Goal: Task Accomplishment & Management: Complete application form

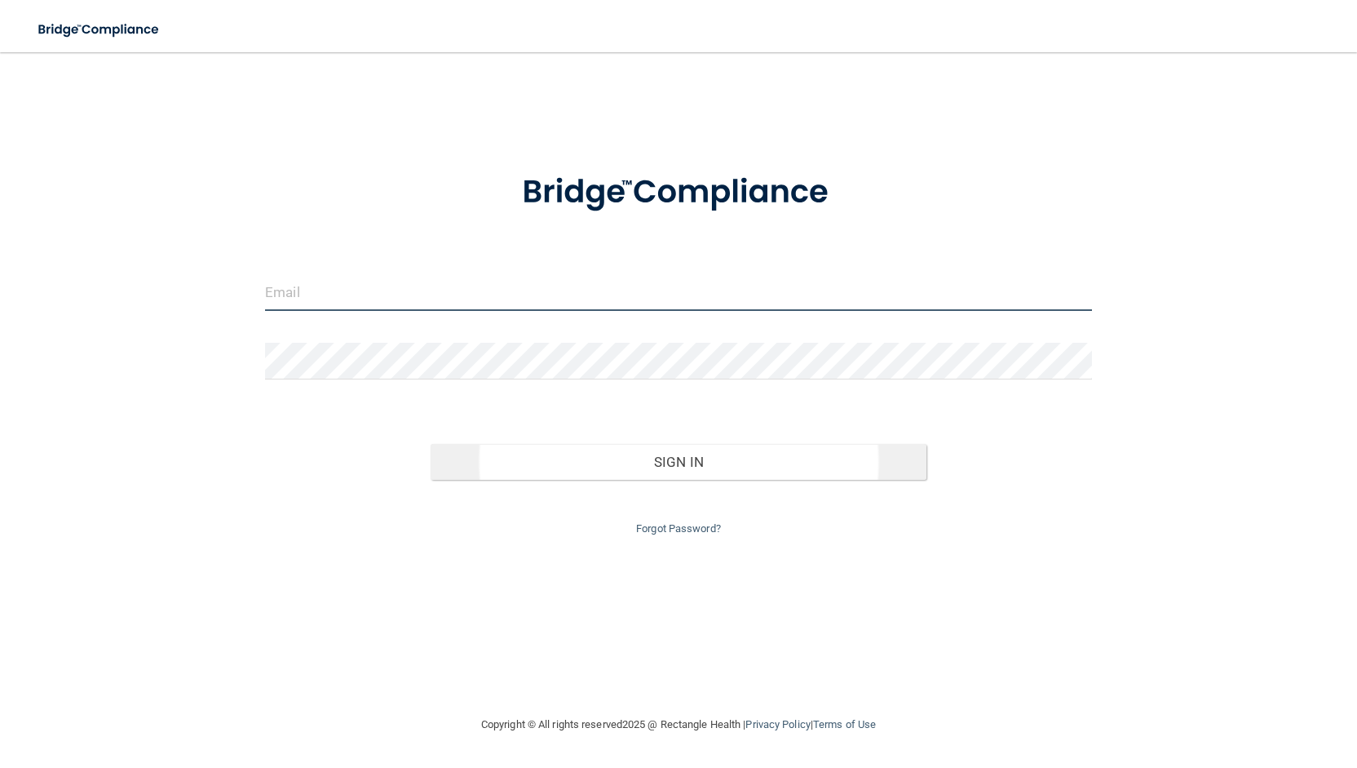
type input "[EMAIL_ADDRESS][DOMAIN_NAME]"
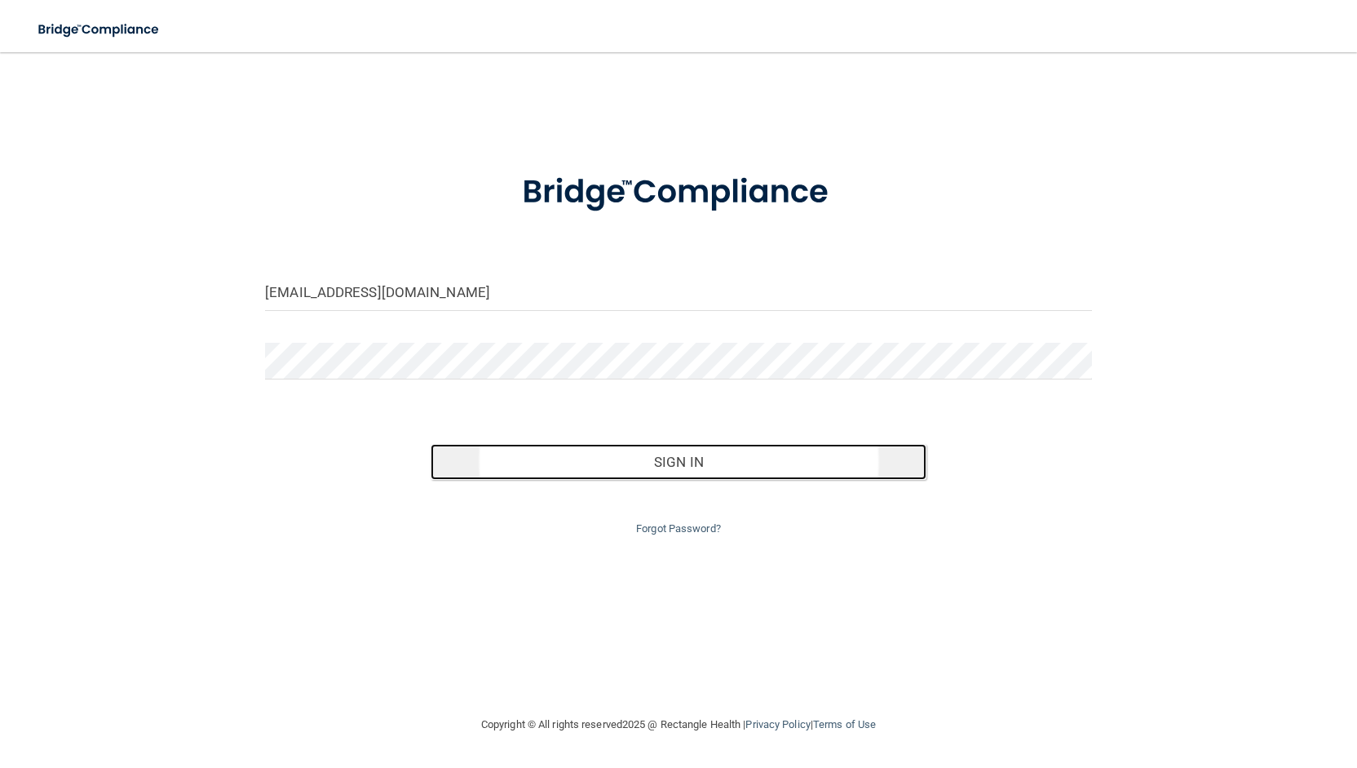
click at [653, 467] on button "Sign In" at bounding box center [679, 462] width 496 height 36
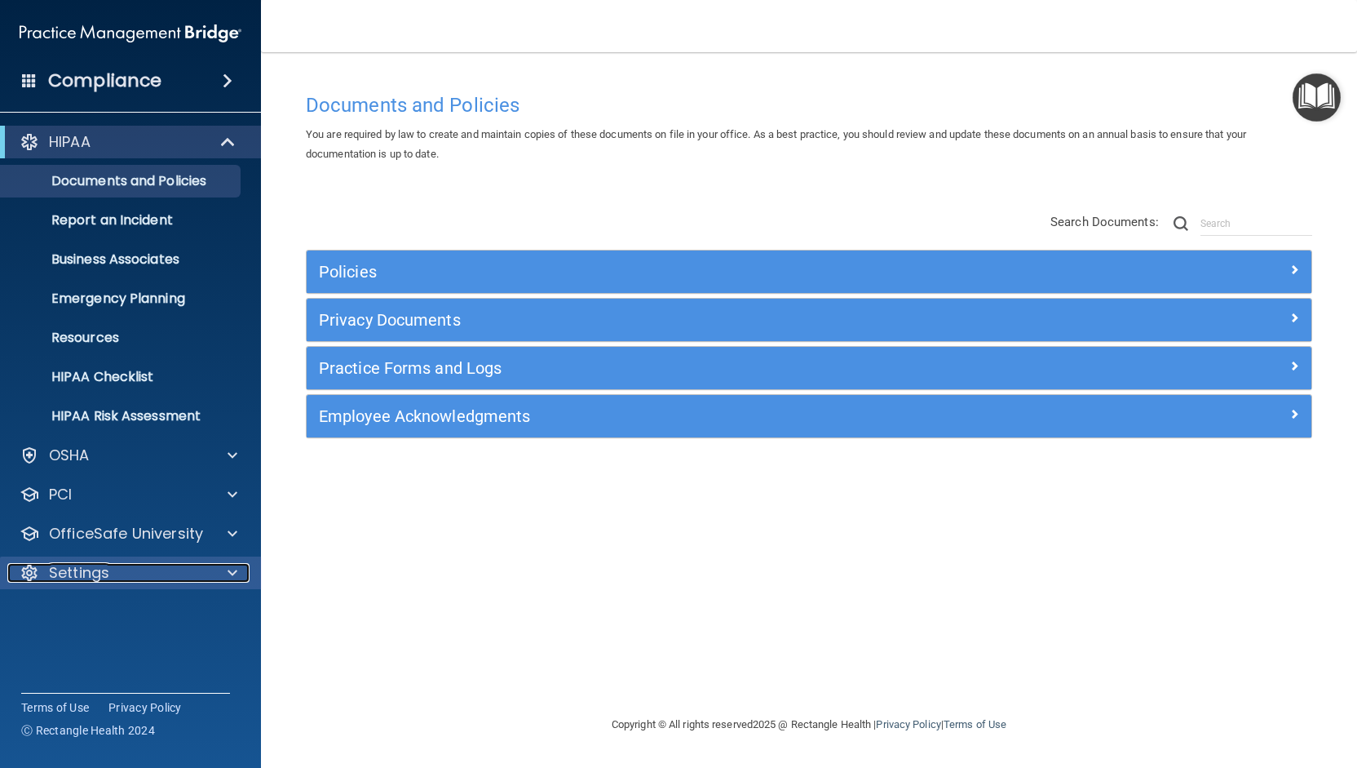
click at [207, 570] on div "Settings" at bounding box center [108, 573] width 202 height 20
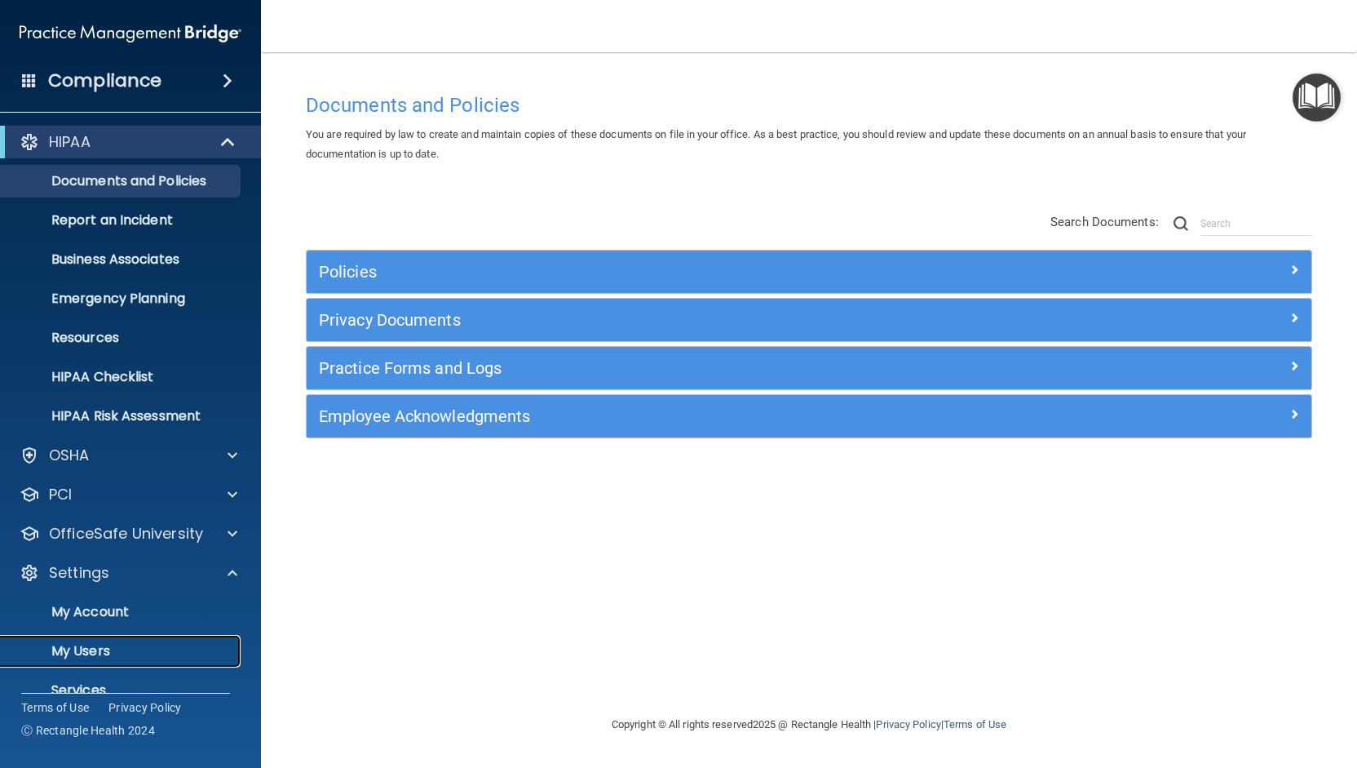
click at [142, 653] on p "My Users" at bounding box center [122, 651] width 223 height 16
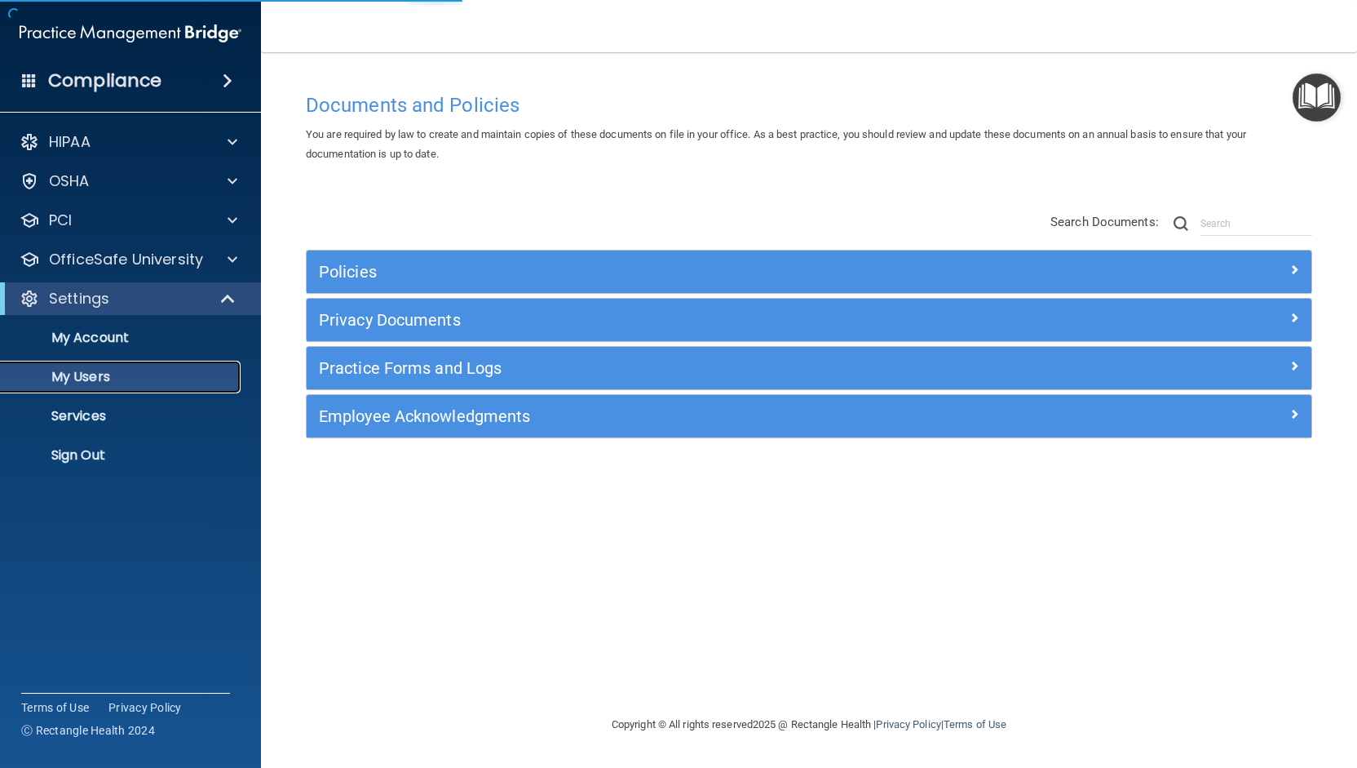
select select "20"
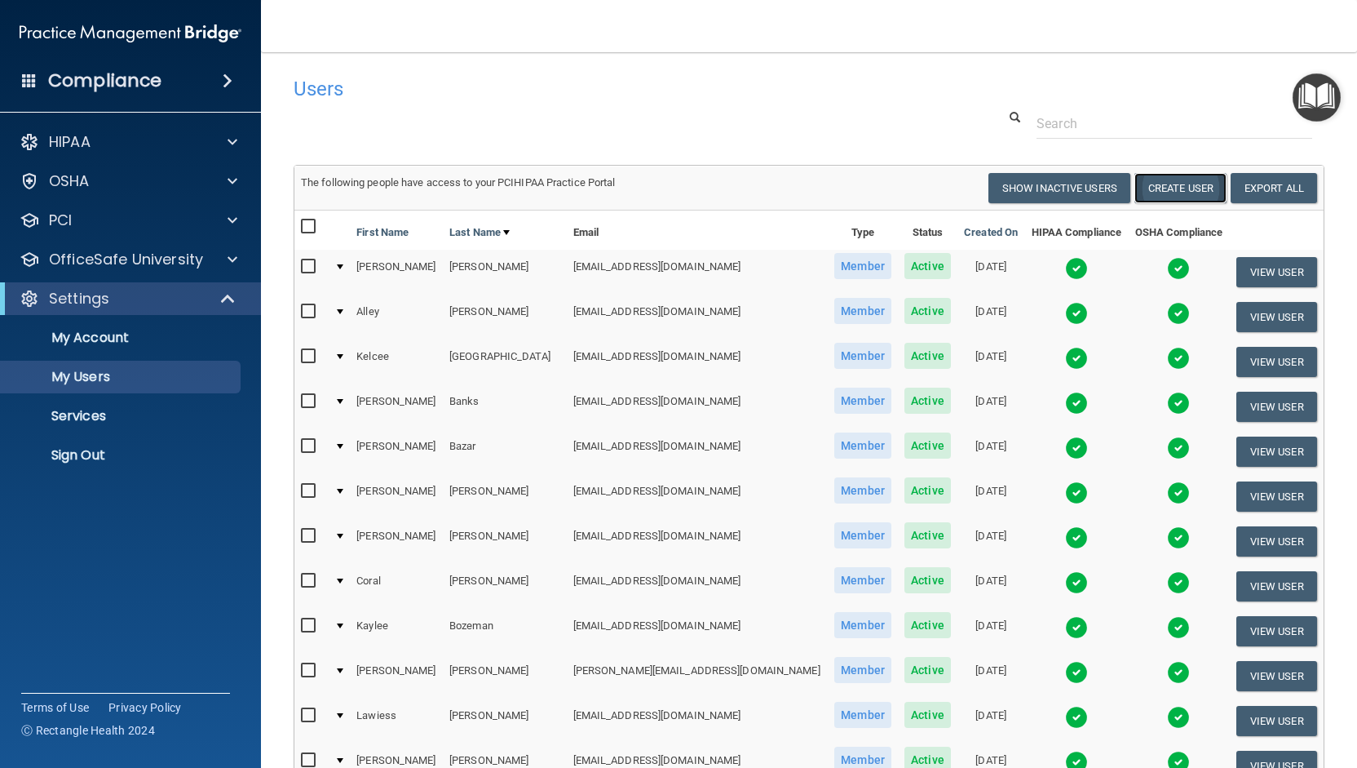
click at [1179, 187] on button "Create User" at bounding box center [1181, 188] width 92 height 30
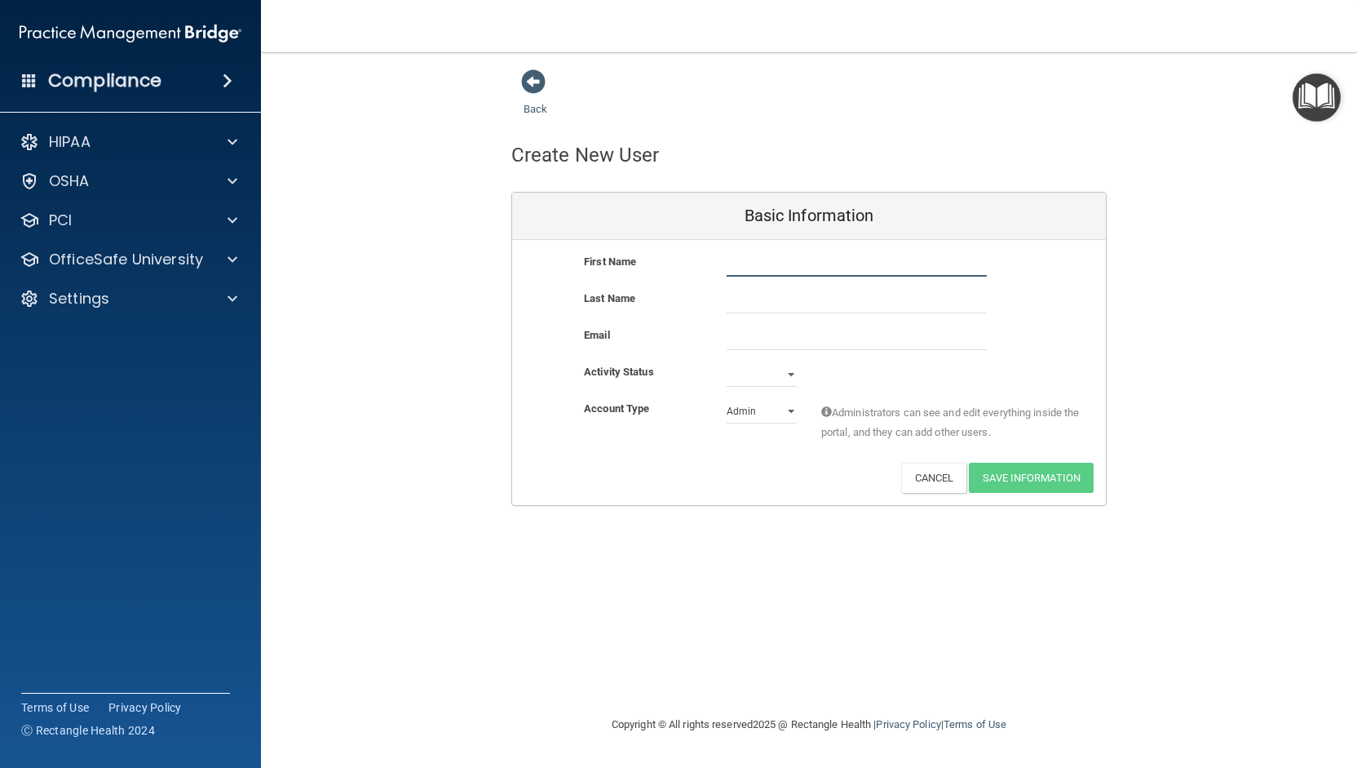
click at [763, 265] on input "text" at bounding box center [857, 264] width 260 height 24
type input "[PERSON_NAME]"
type input "Hoss"
click at [861, 333] on input "email" at bounding box center [857, 337] width 260 height 24
click at [764, 332] on input "email" at bounding box center [857, 337] width 260 height 24
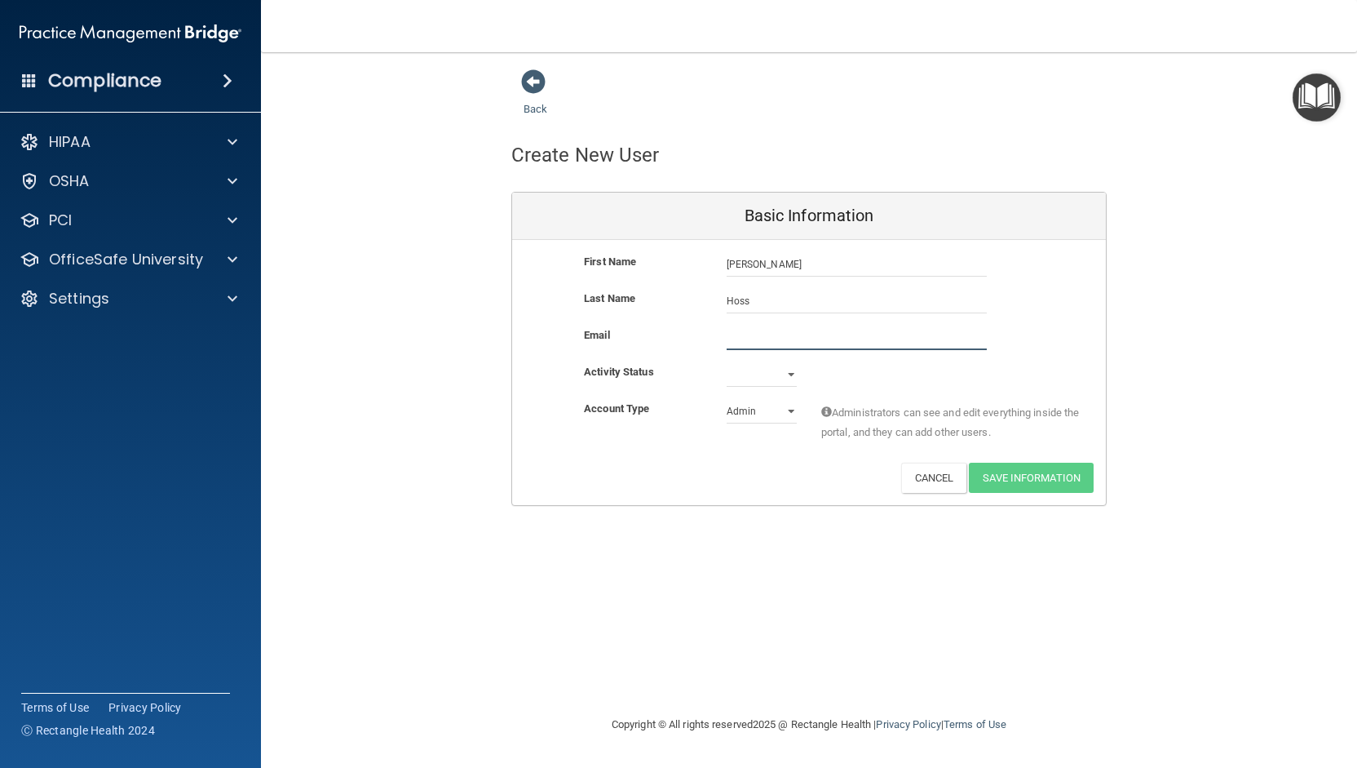
paste input "[EMAIL_ADDRESS][DOMAIN_NAME]"
type input "[EMAIL_ADDRESS][DOMAIN_NAME]"
click at [790, 374] on select "Active Inactive" at bounding box center [762, 377] width 70 height 24
select select "active"
click at [727, 362] on select "Active Inactive" at bounding box center [762, 374] width 70 height 24
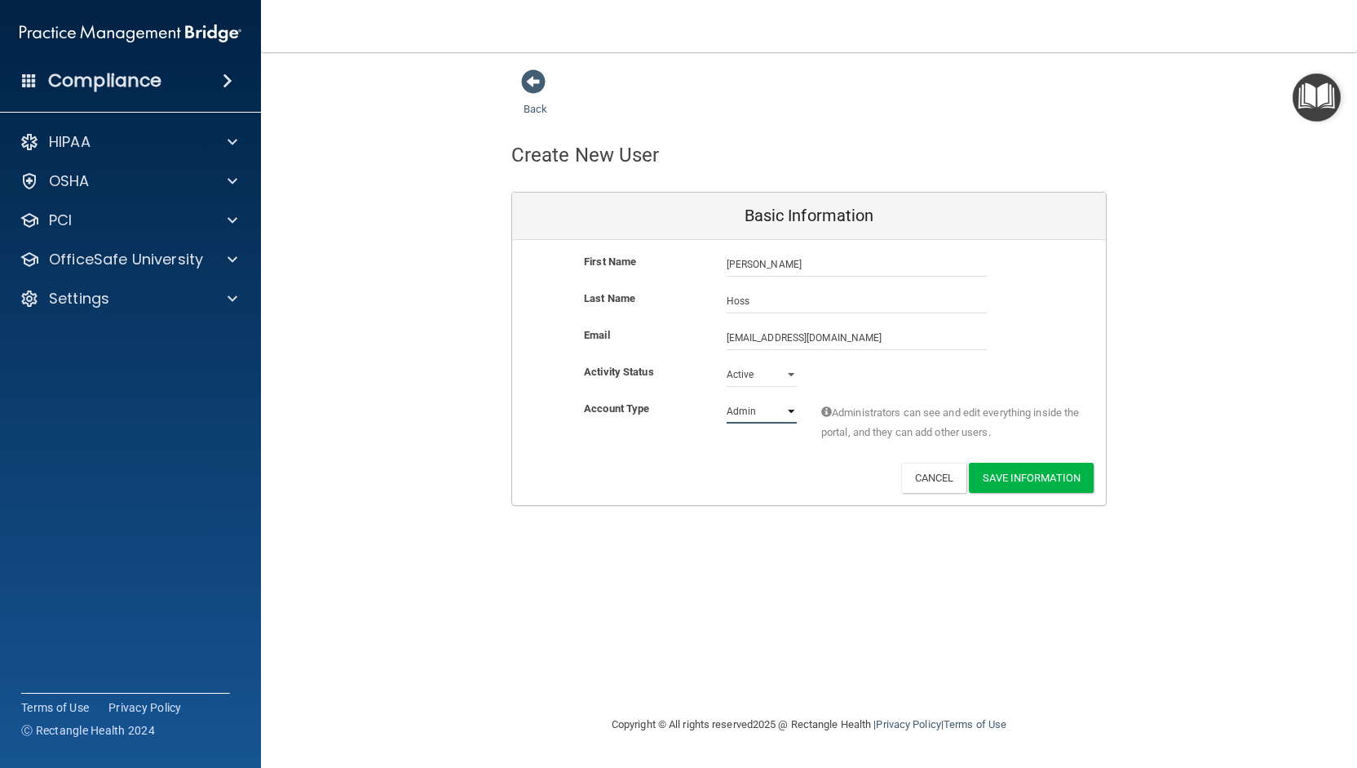
click at [768, 414] on select "Admin Member" at bounding box center [762, 411] width 70 height 24
select select "practice_member"
click at [727, 399] on select "Admin Member" at bounding box center [762, 411] width 70 height 24
click at [1010, 469] on button "Save Information" at bounding box center [1031, 477] width 125 height 30
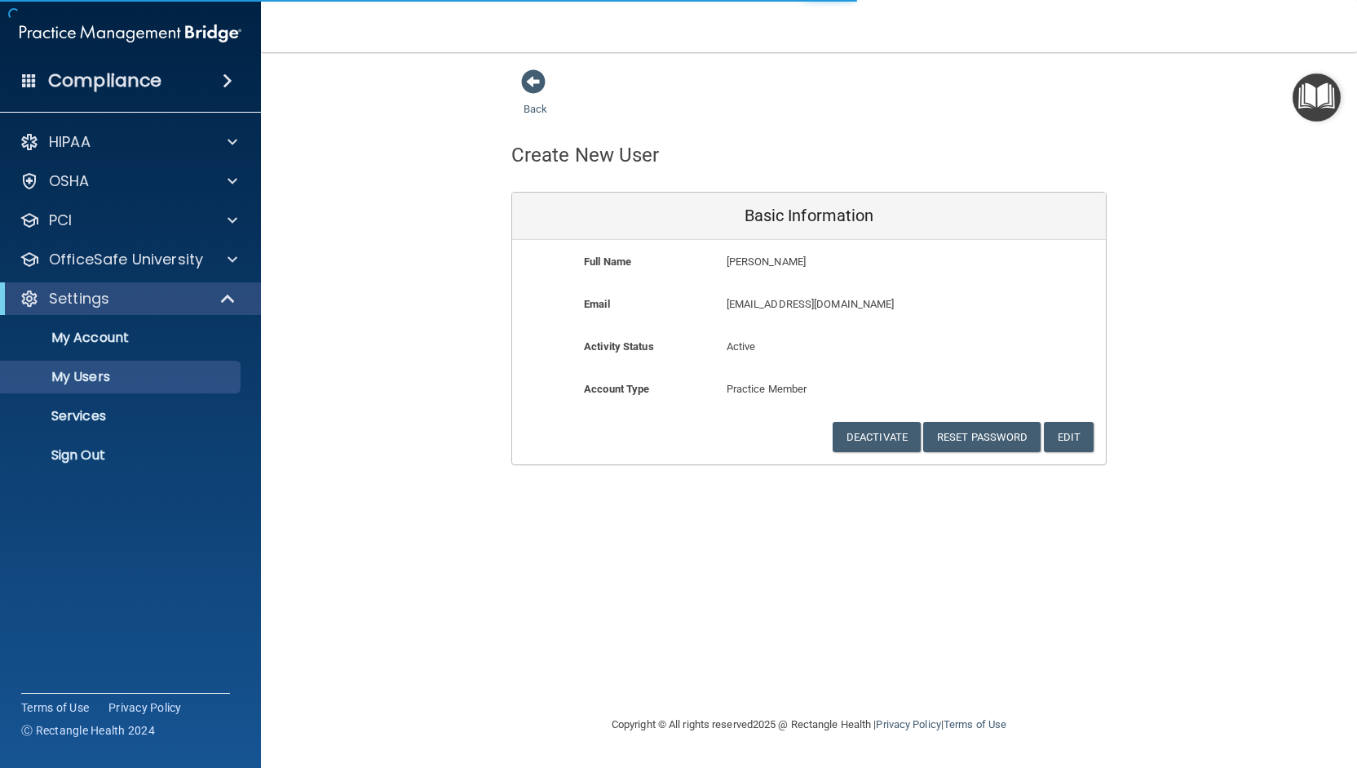
select select "20"
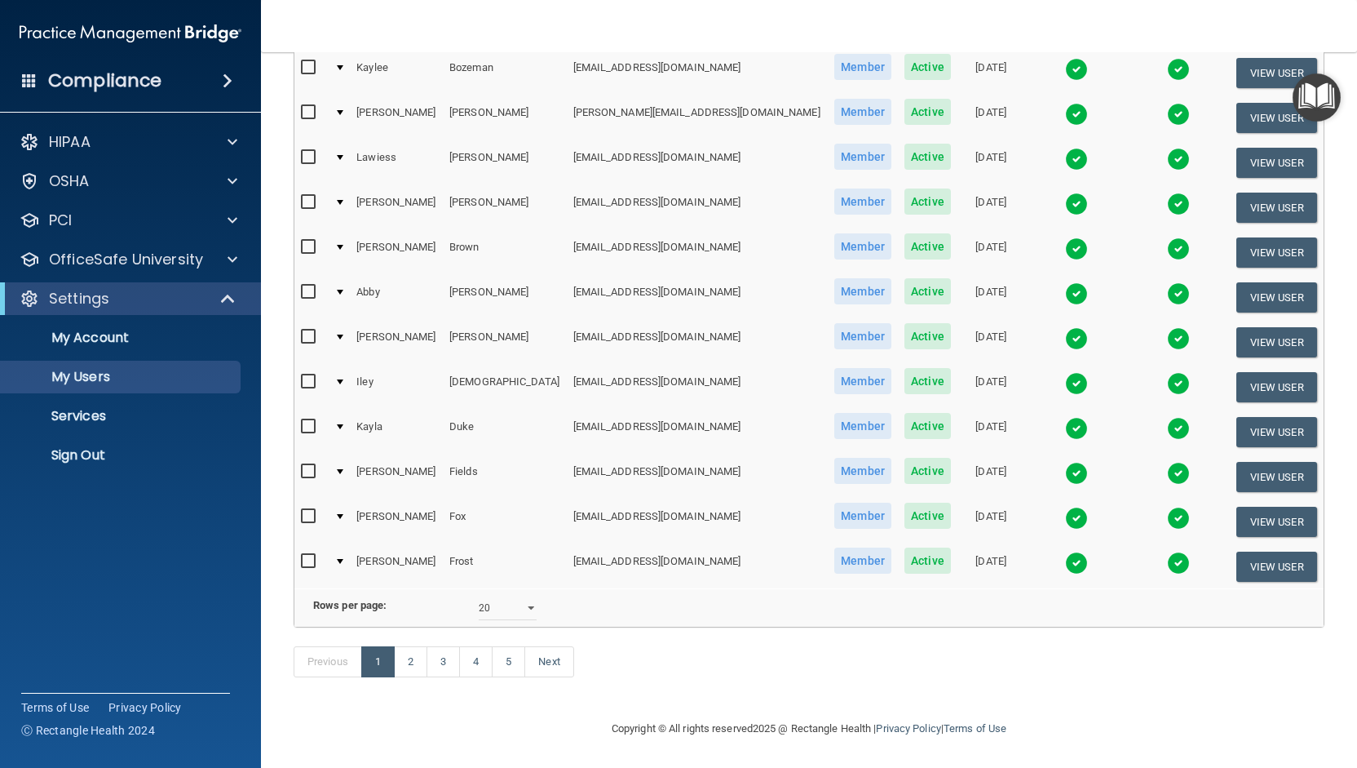
scroll to position [638, 0]
click at [406, 663] on link "2" at bounding box center [410, 661] width 33 height 31
select select "20"
